Goal: Ask a question

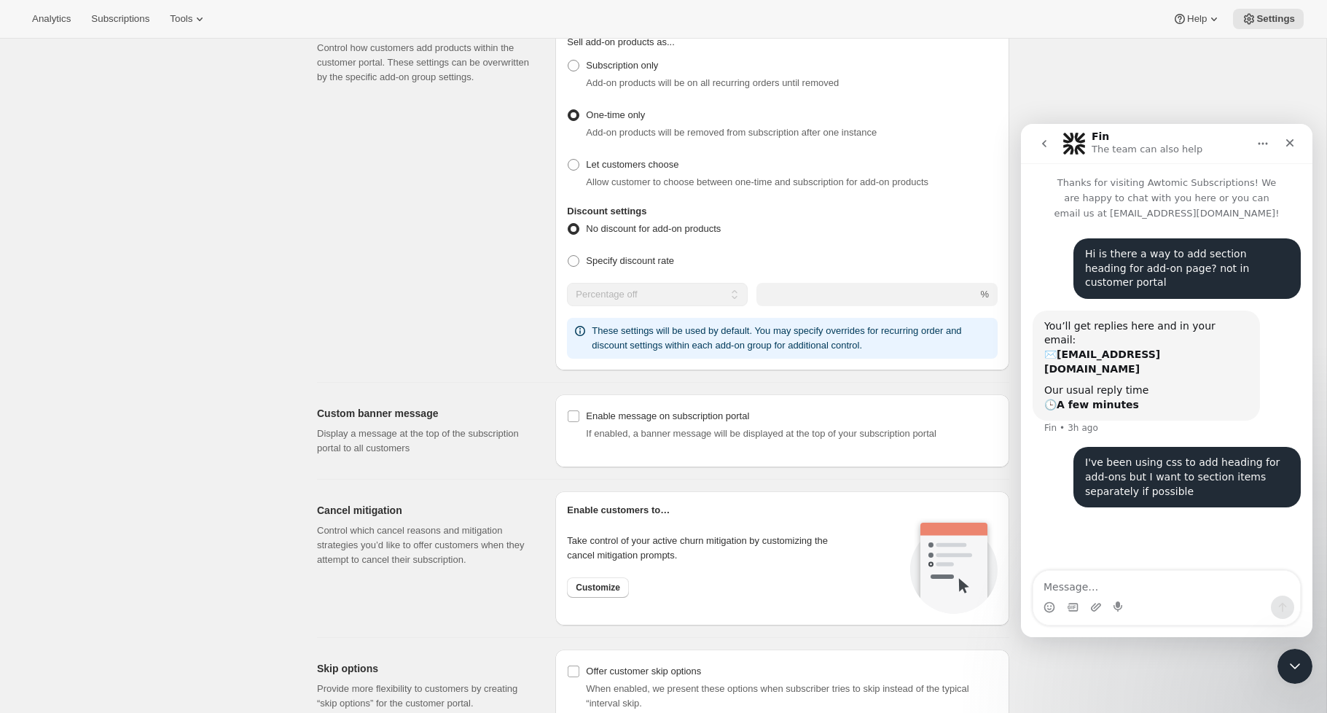
click at [1112, 579] on textarea "Message…" at bounding box center [1166, 583] width 267 height 25
type textarea "a"
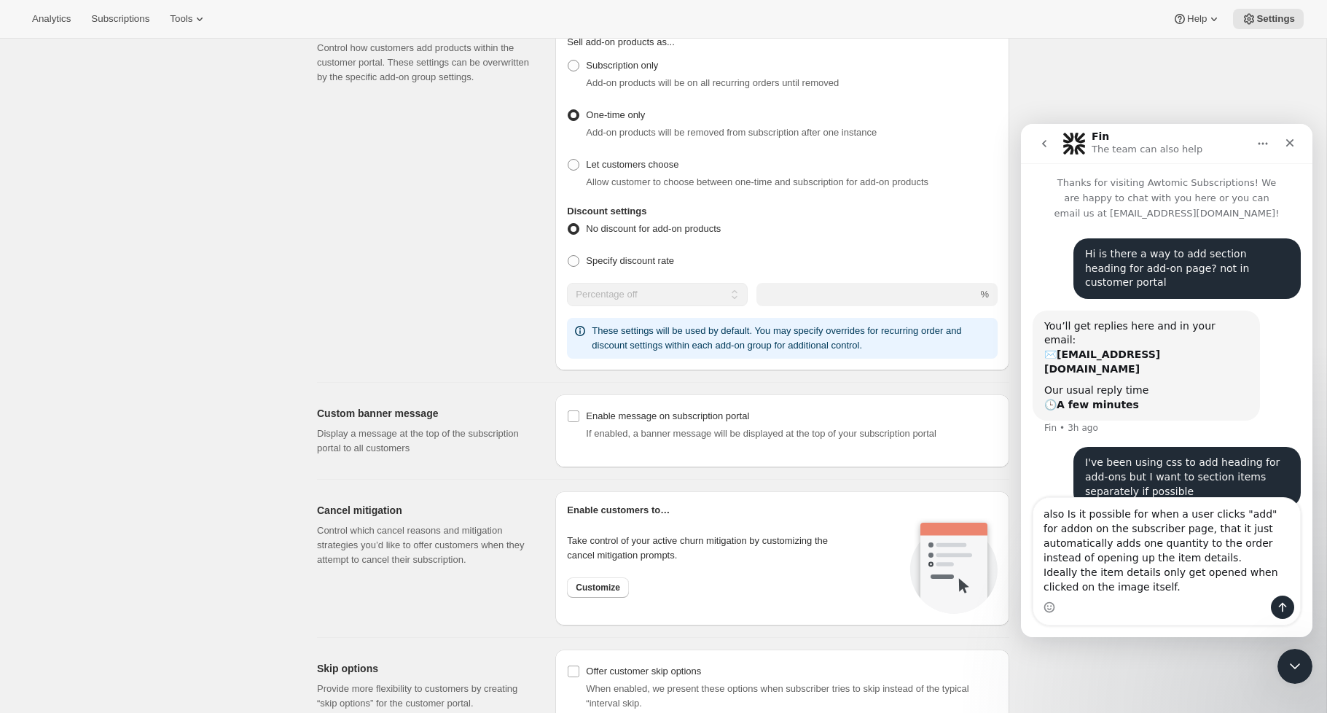
click at [1095, 531] on textarea "also Is it possible for when a user clicks "add" for addon on the subscriber pa…" at bounding box center [1166, 547] width 267 height 98
drag, startPoint x: 1110, startPoint y: 533, endPoint x: 1184, endPoint y: 531, distance: 74.3
click at [1186, 531] on textarea "also Is it possible for when a user clicks "add" for addon on the subscriber pa…" at bounding box center [1166, 547] width 267 height 98
click at [1167, 570] on textarea "also Is it possible for when a user clicks "add" for addon on the customer port…" at bounding box center [1166, 547] width 267 height 98
drag, startPoint x: 1140, startPoint y: 591, endPoint x: 1021, endPoint y: 575, distance: 119.9
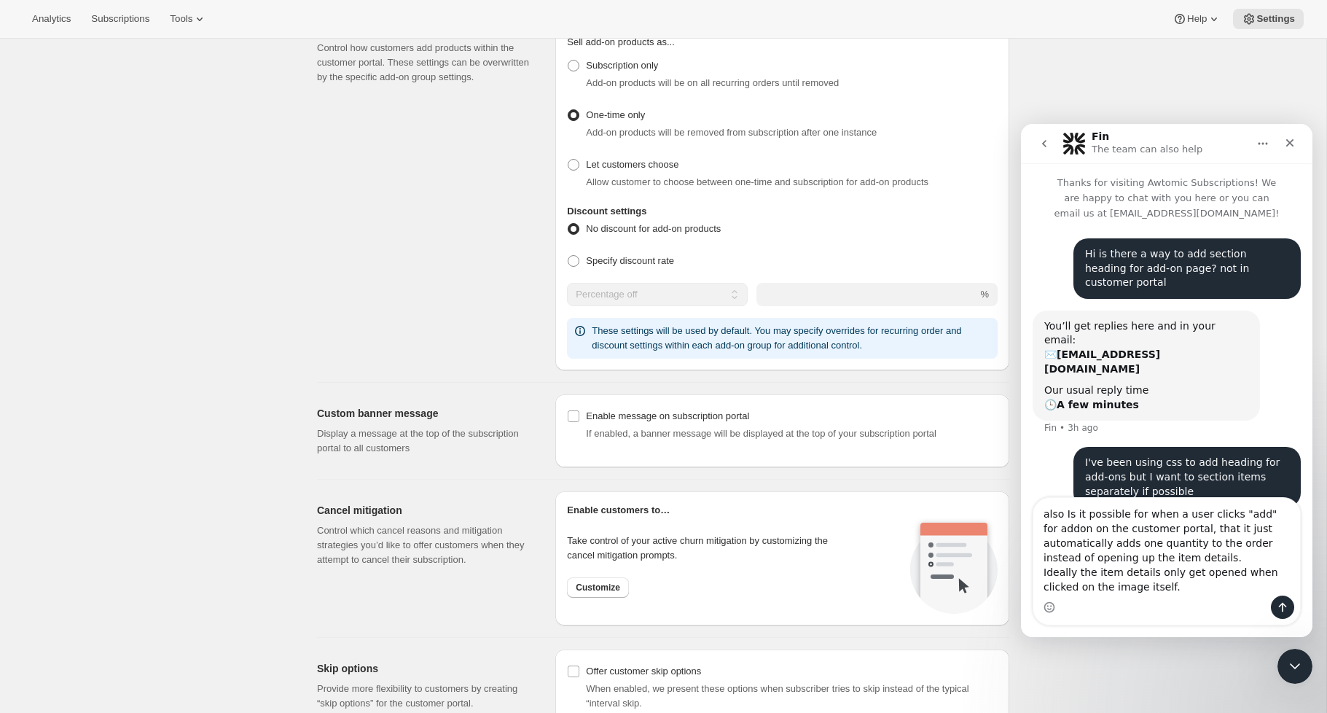
click at [1021, 575] on div "also Is it possible for when a user clicks "add" for addon on the customer port…" at bounding box center [1166, 561] width 291 height 128
click at [1213, 572] on textarea "also Is it possible for when a user clicks "add" for addon on the customer port…" at bounding box center [1166, 561] width 267 height 68
type textarea "also Is it possible for when a user clicks "add" for addon on the customer port…"
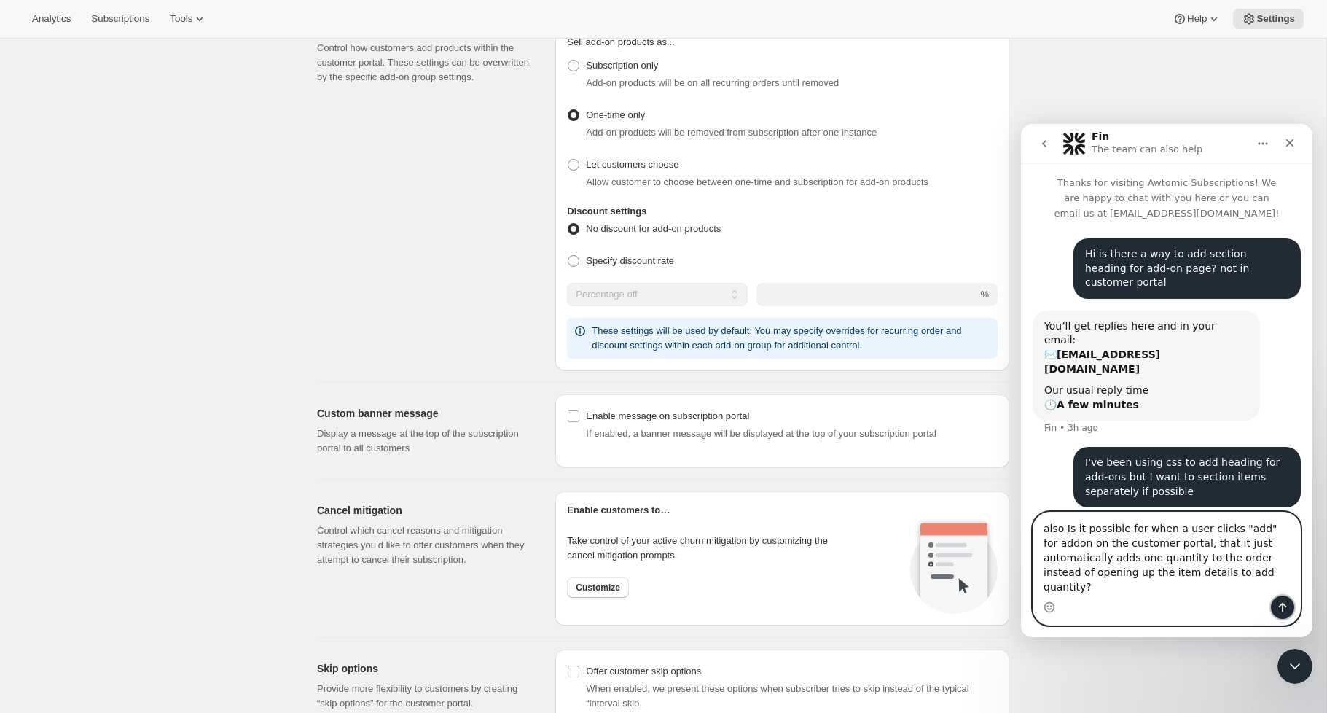
click at [1285, 609] on icon "Send a message…" at bounding box center [1283, 607] width 12 height 12
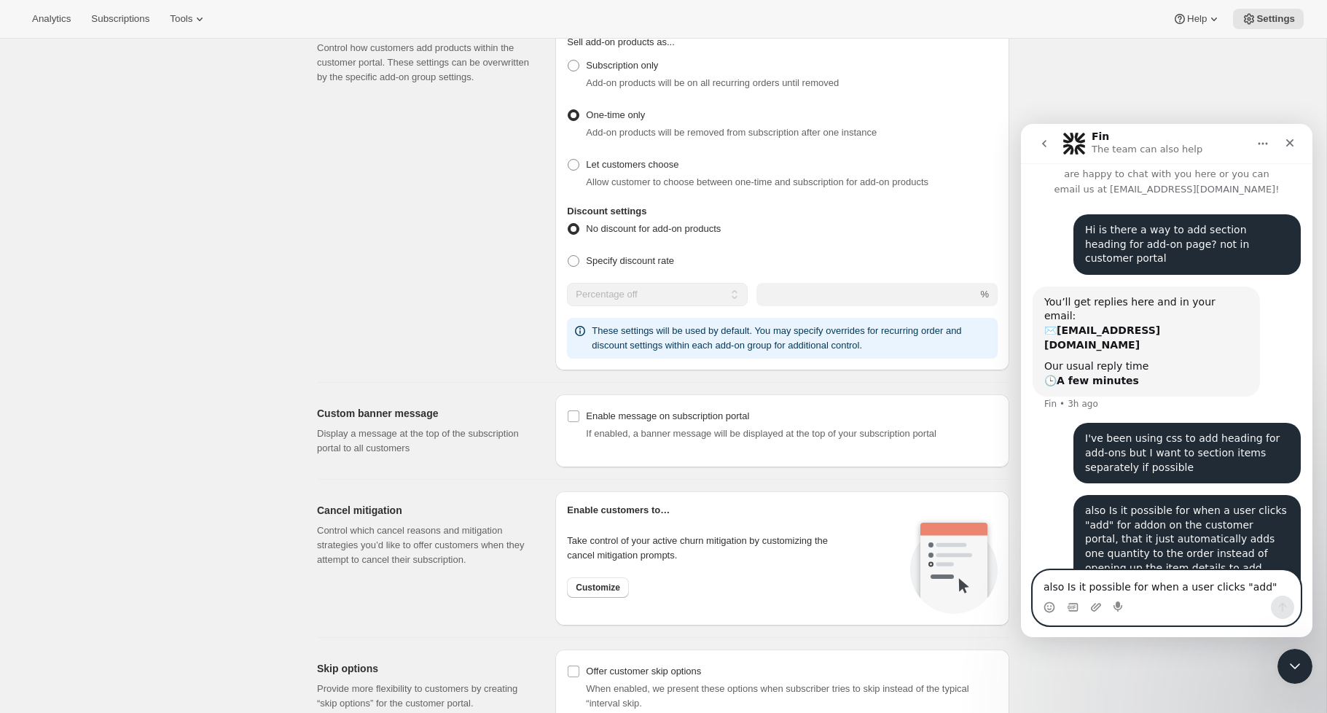
scroll to position [1212, 0]
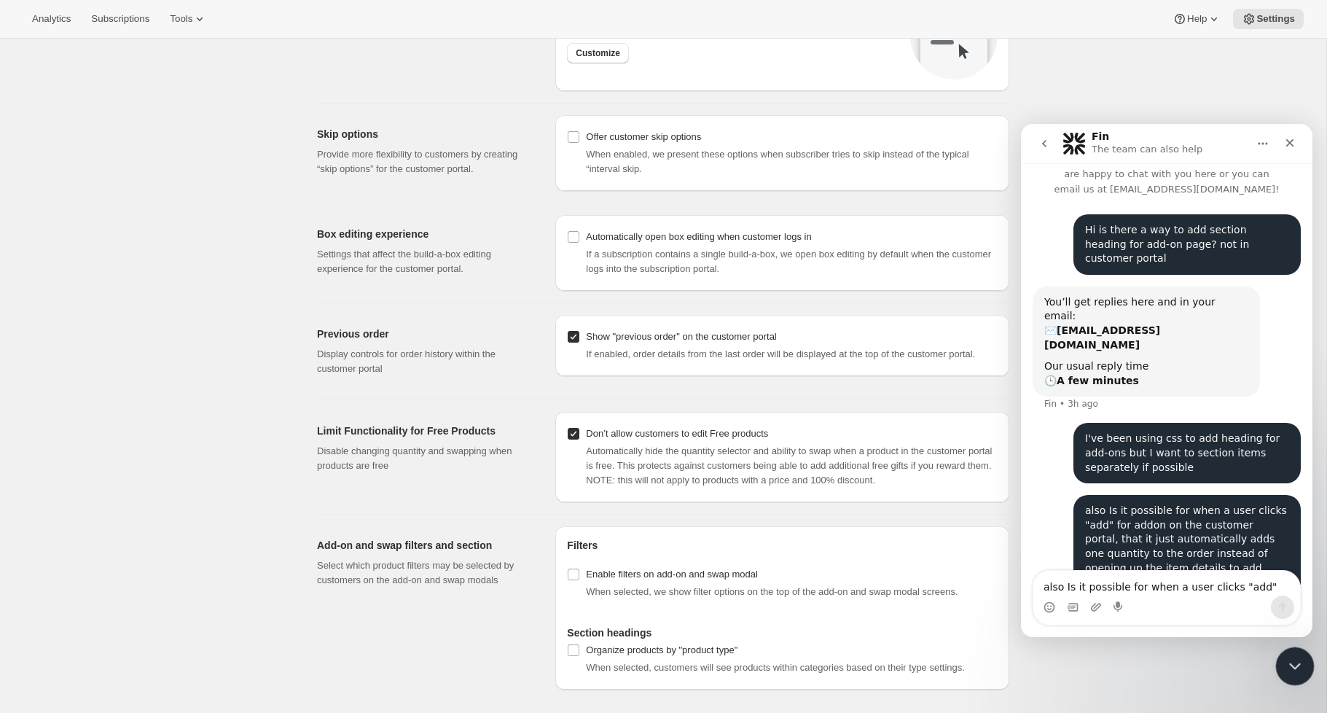
click at [1297, 663] on icon "Close Intercom Messenger" at bounding box center [1292, 663] width 17 height 17
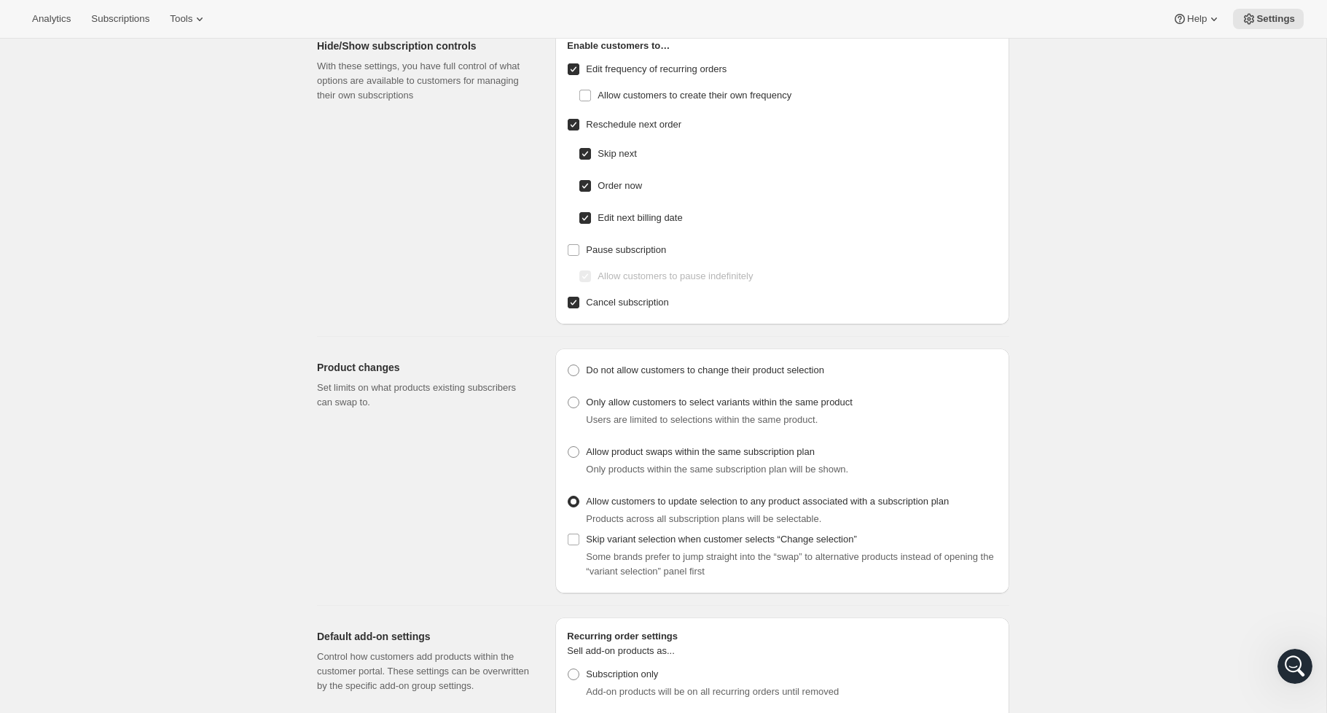
scroll to position [0, 0]
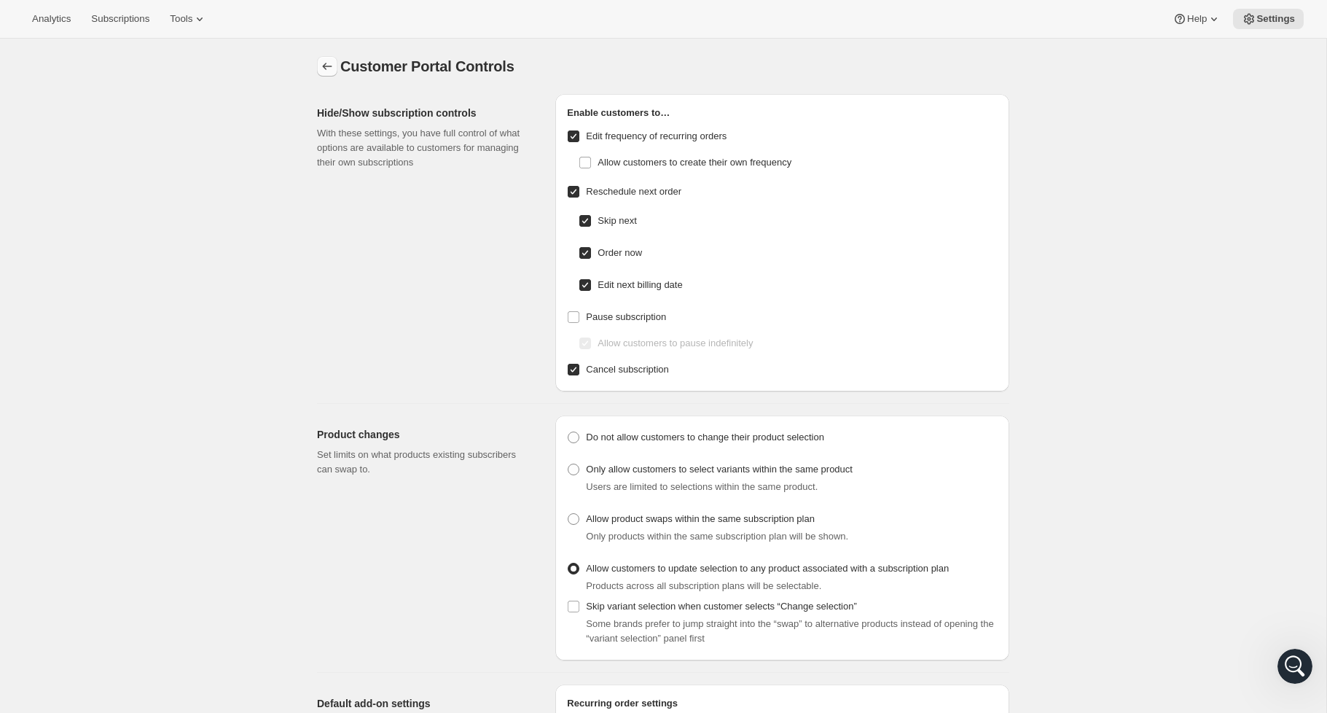
click at [332, 68] on icon "Settings" at bounding box center [327, 66] width 15 height 15
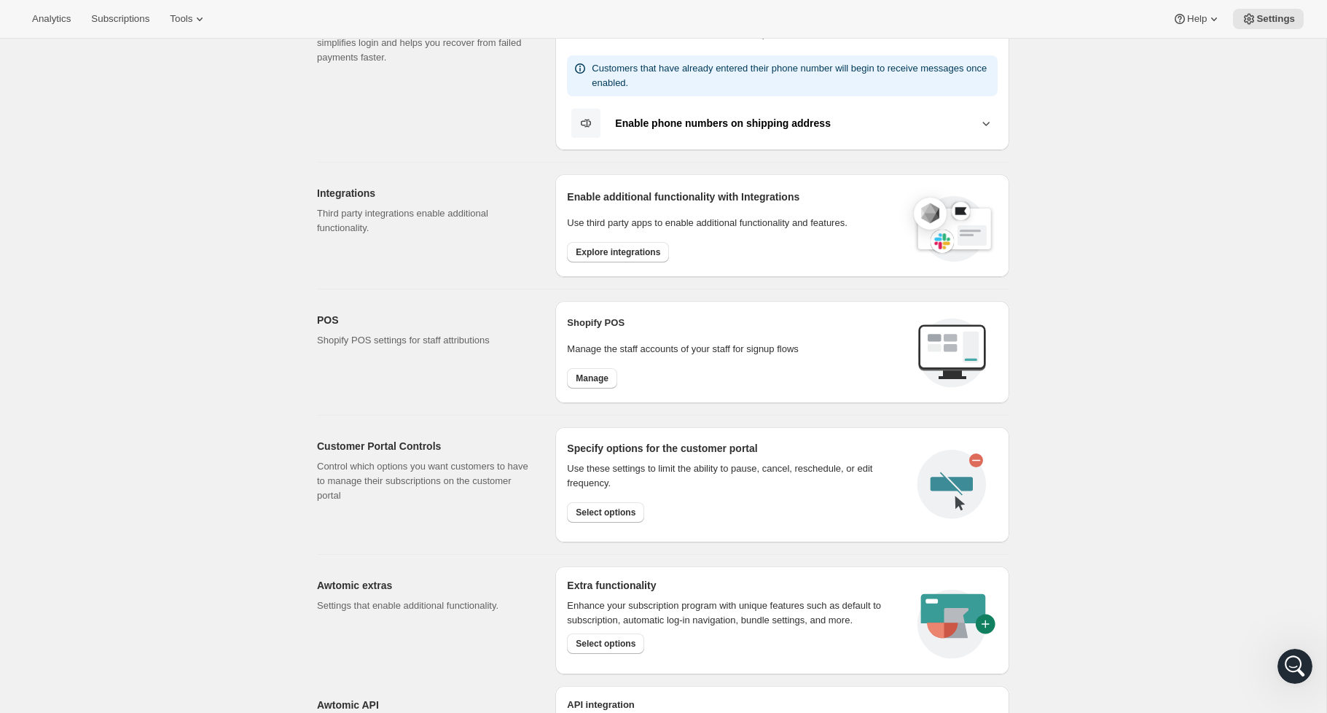
scroll to position [517, 0]
